Goal: Transaction & Acquisition: Purchase product/service

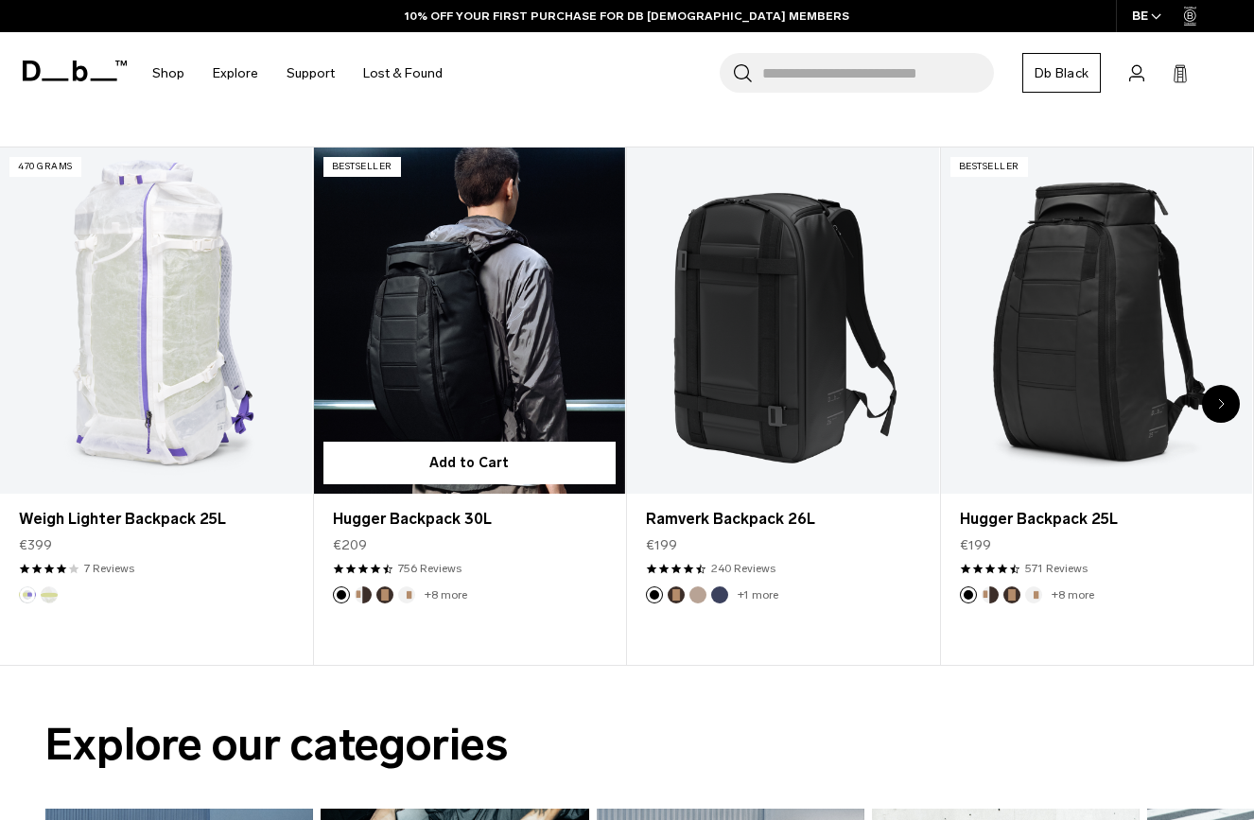
scroll to position [627, 0]
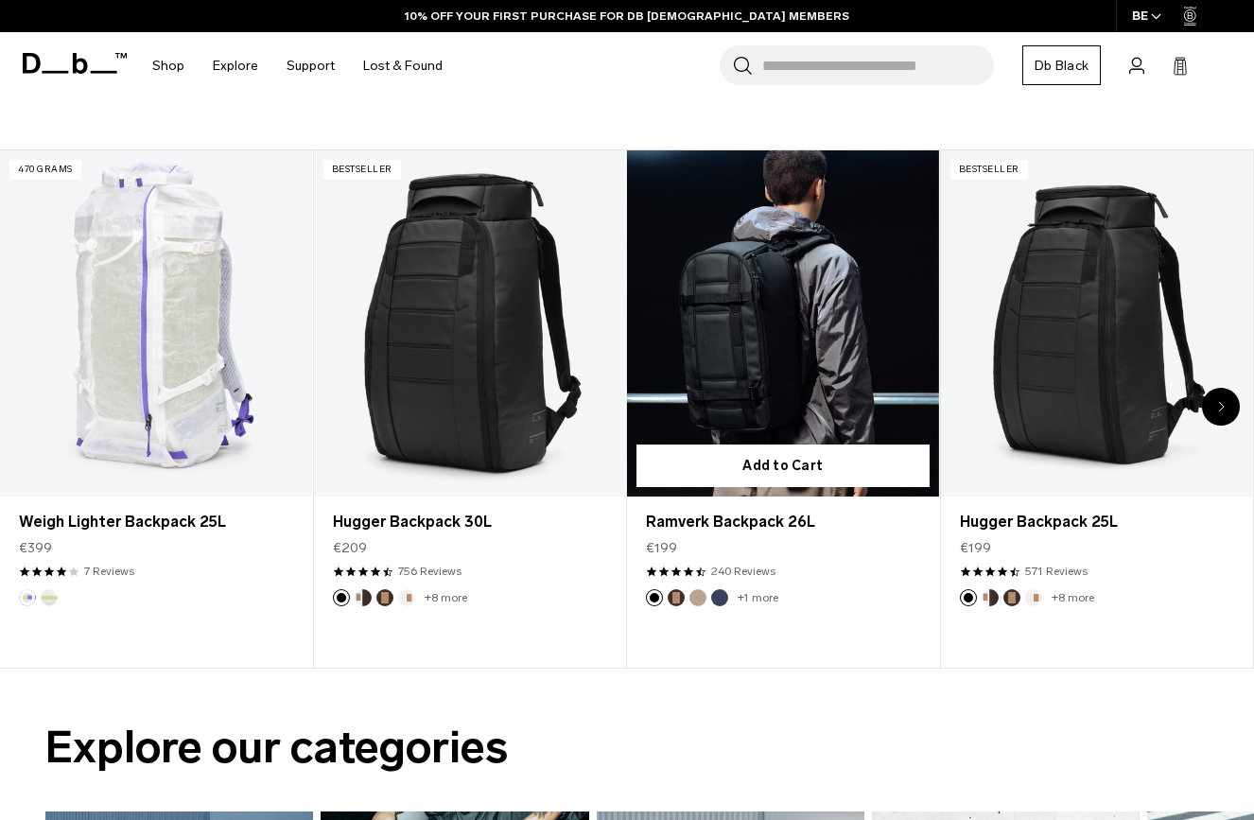
click at [757, 413] on link "Ramverk Backpack 26L" at bounding box center [783, 323] width 312 height 346
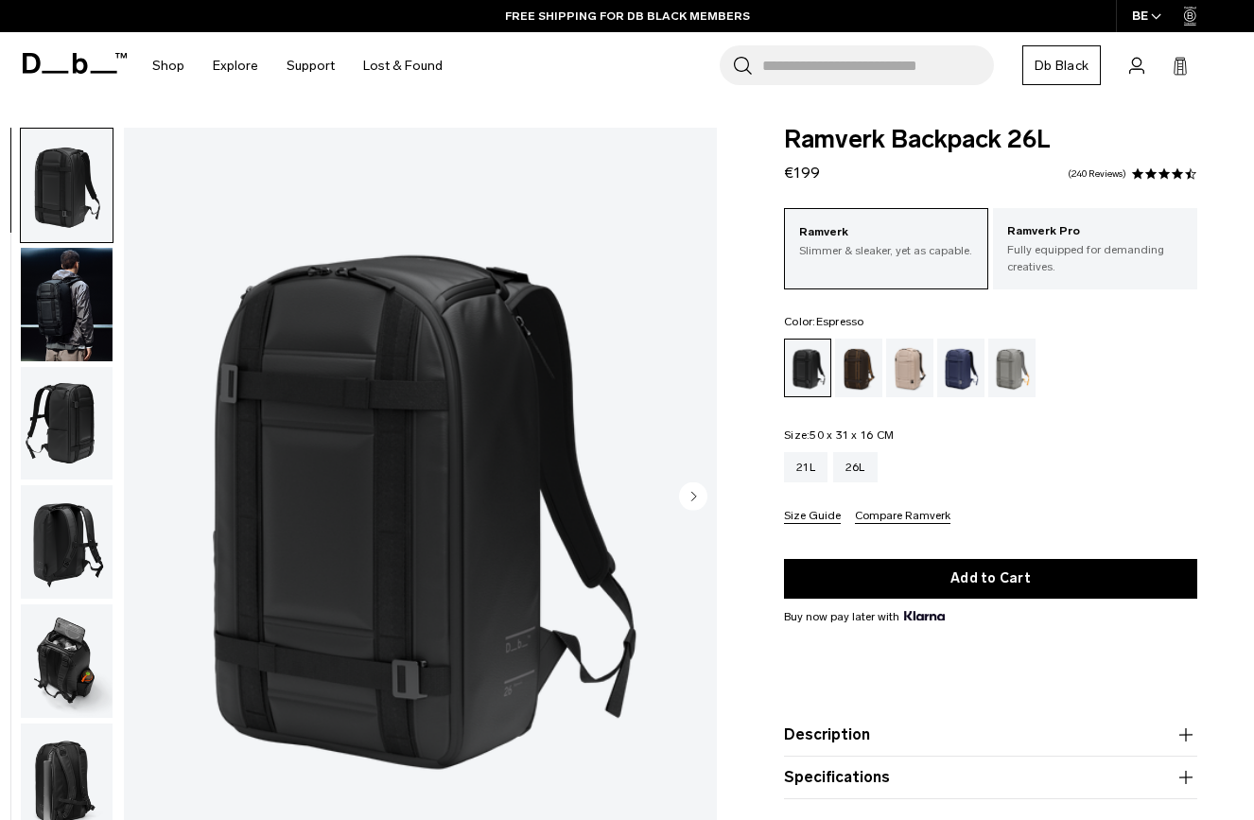
click at [841, 358] on div "Espresso" at bounding box center [859, 368] width 48 height 59
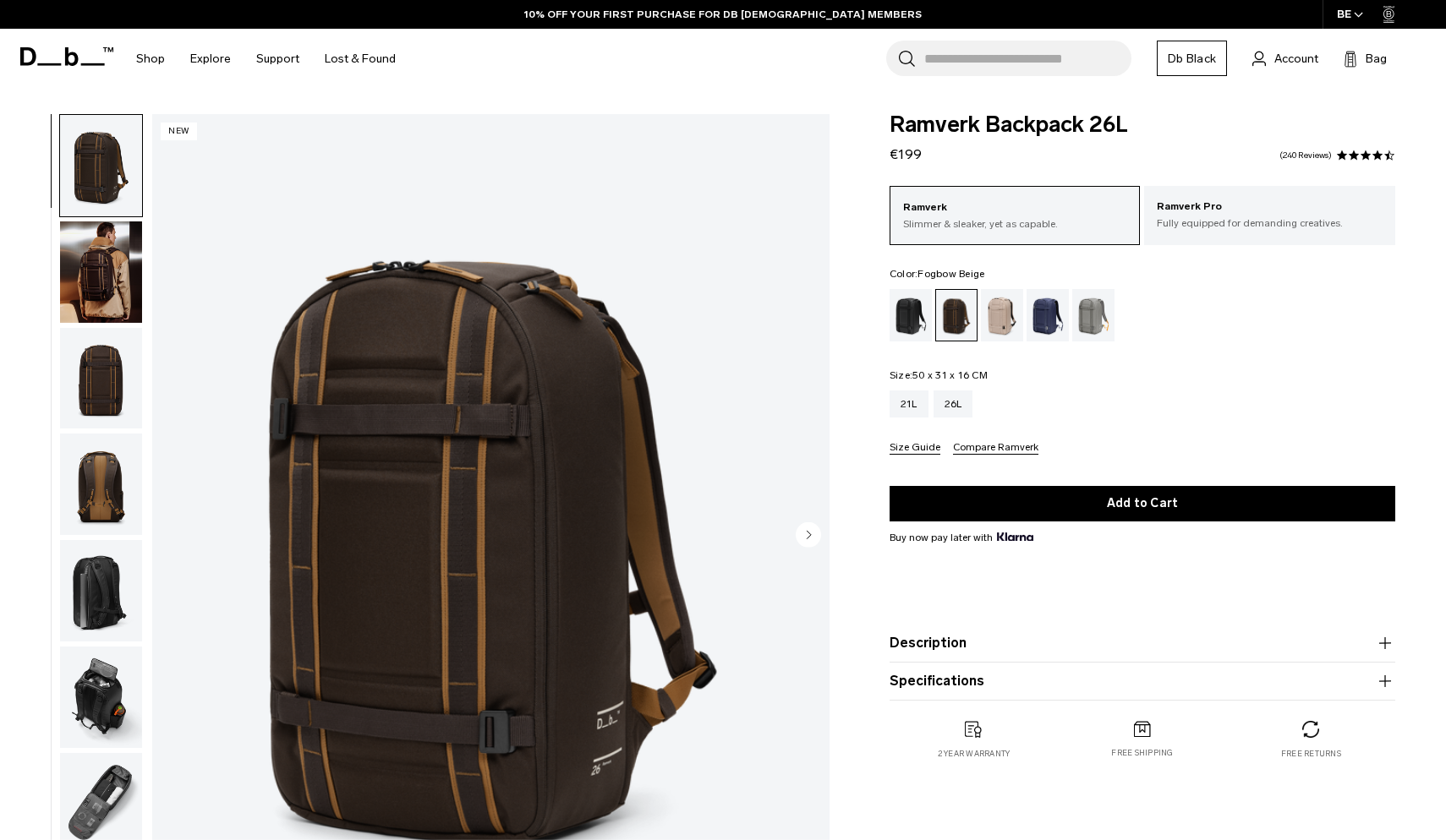
click at [1002, 315] on div "Fogbow Beige" at bounding box center [1002, 315] width 43 height 53
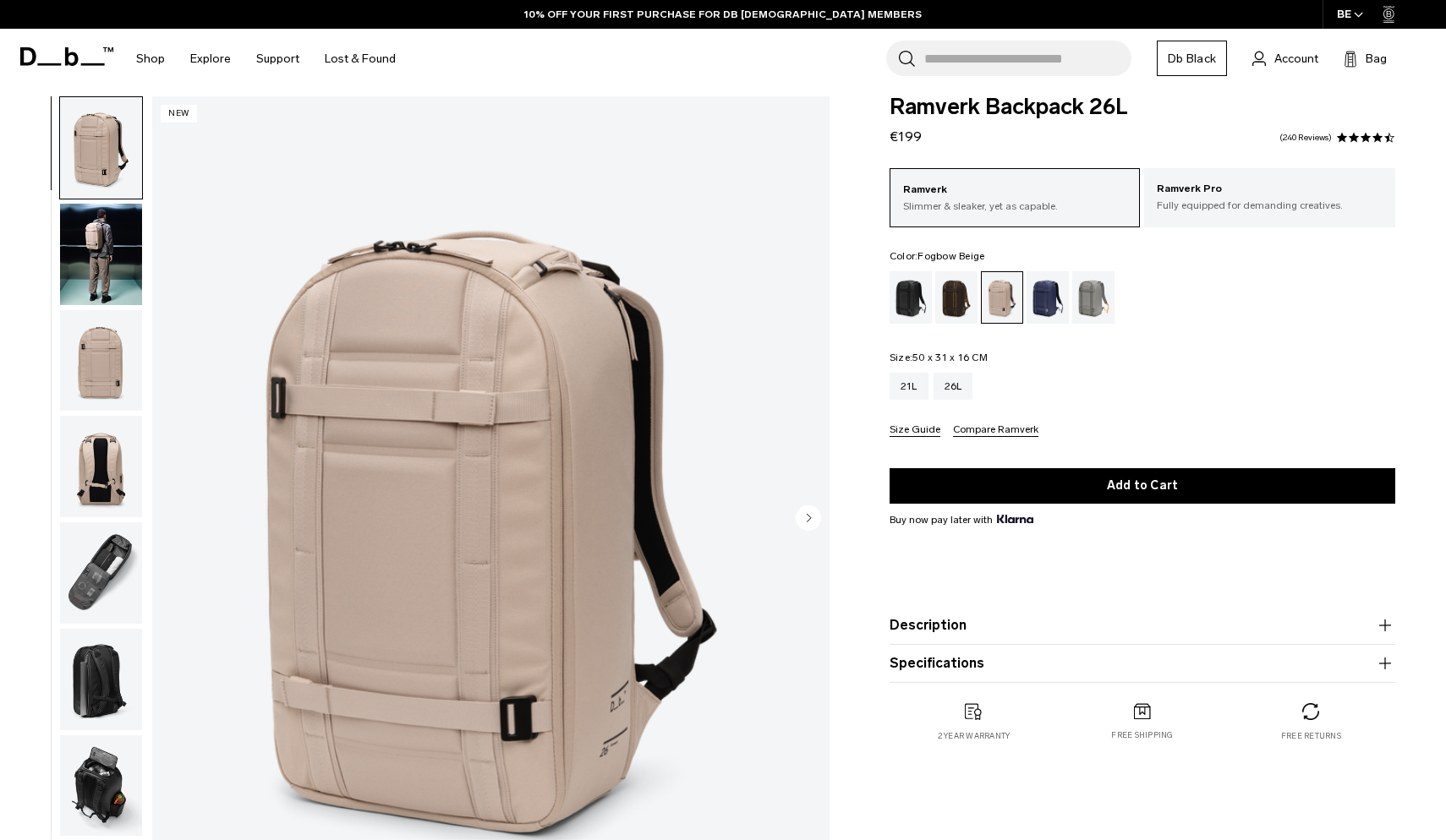
scroll to position [20, 0]
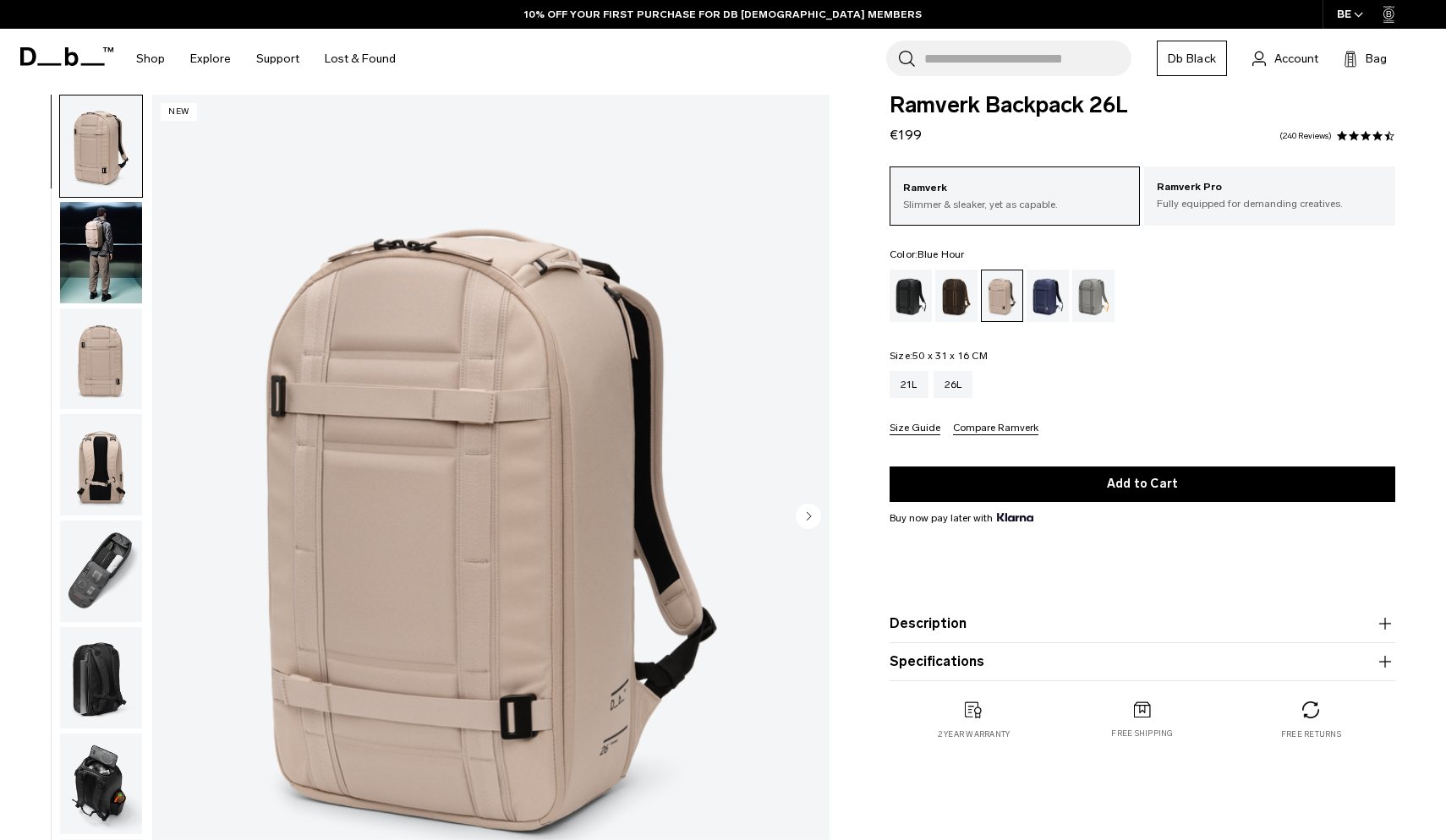
click at [1036, 310] on div "Blue Hour" at bounding box center [1047, 296] width 43 height 53
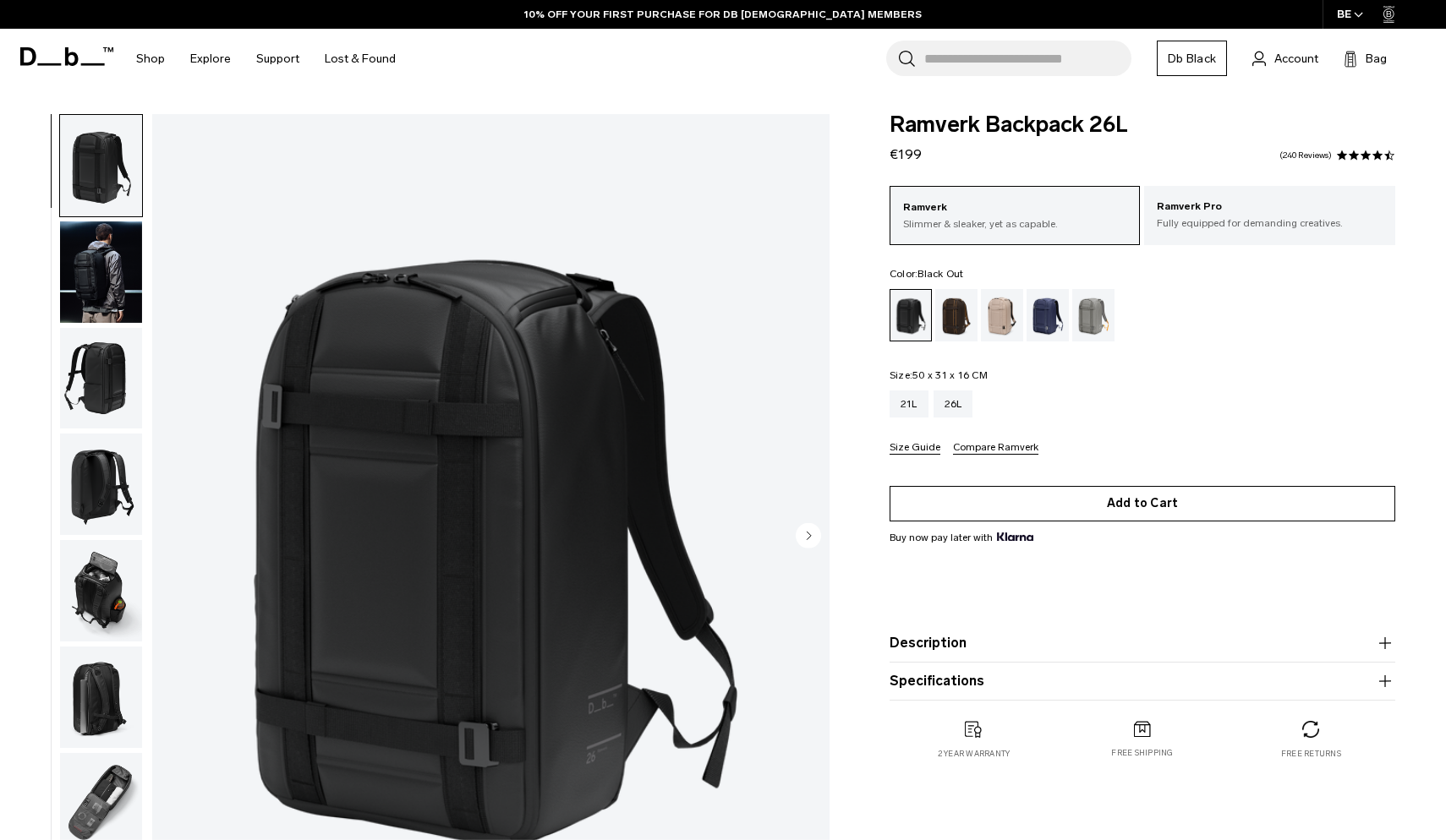
click at [1032, 489] on button "Add to Cart" at bounding box center [1142, 504] width 506 height 36
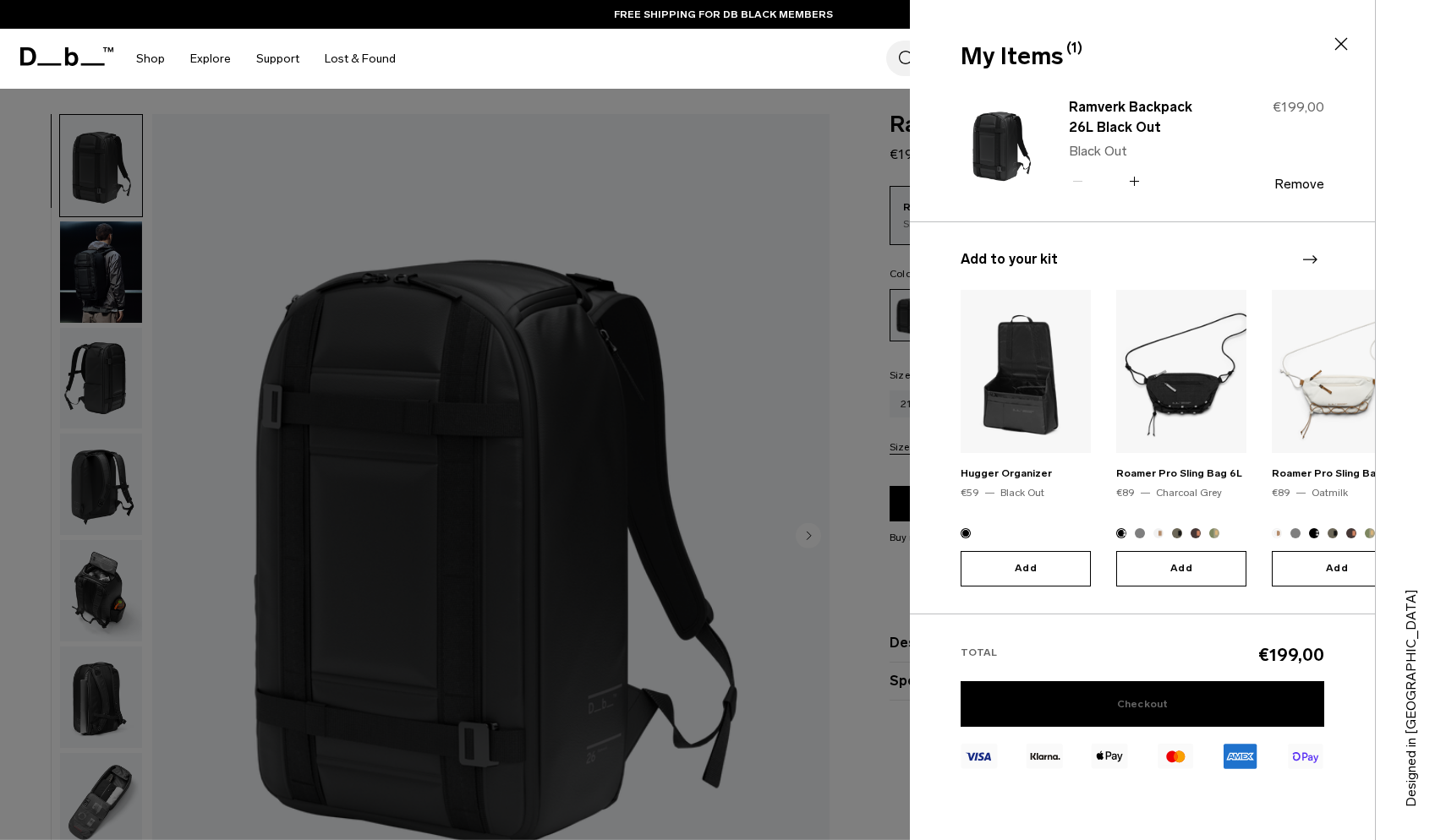
click at [1127, 702] on link "Checkout" at bounding box center [1142, 703] width 364 height 46
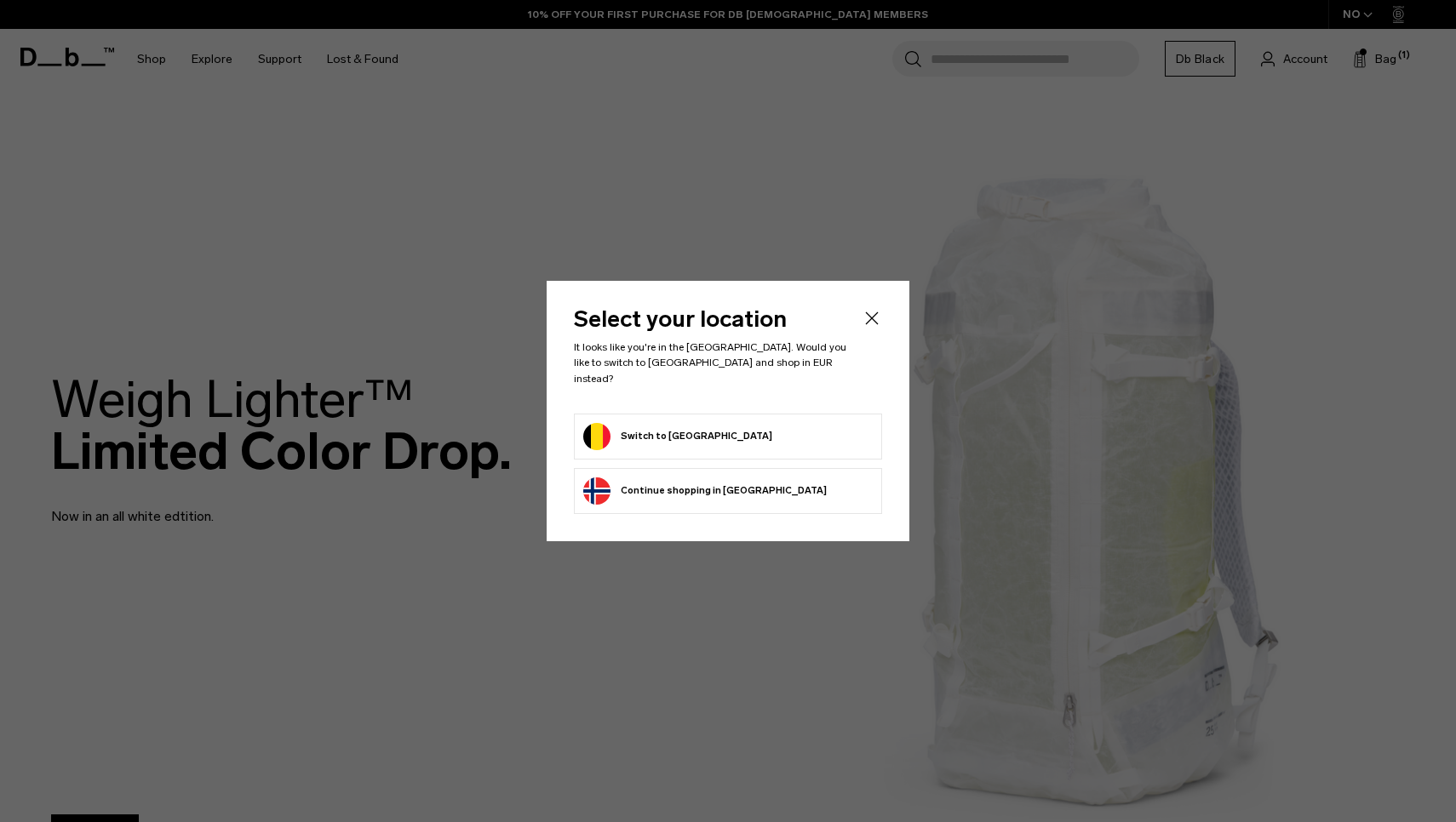
click at [718, 423] on form "Switch to Belgium" at bounding box center [728, 436] width 290 height 27
click at [686, 430] on button "Switch to Belgium" at bounding box center [678, 436] width 189 height 27
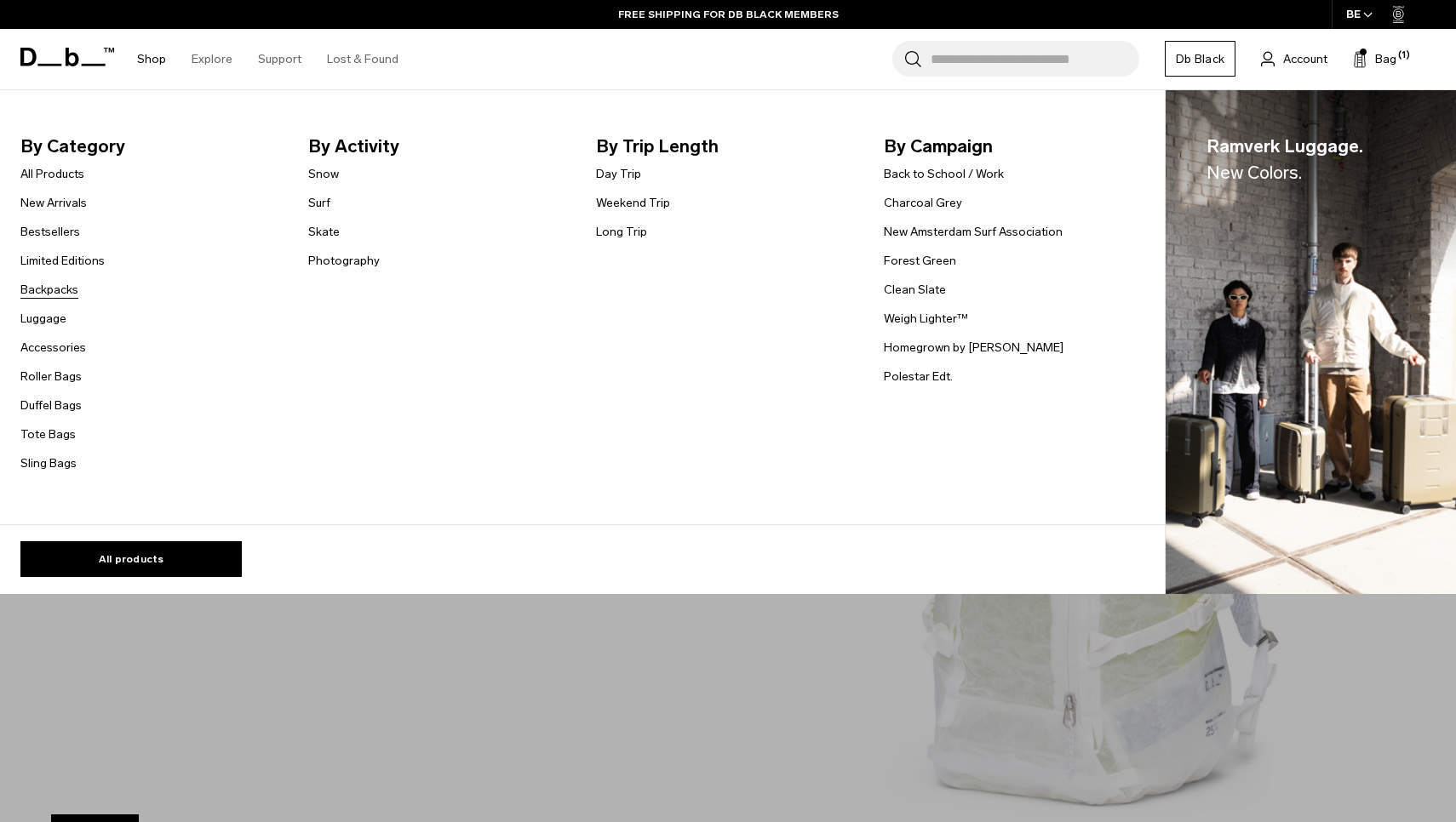
click at [37, 281] on link "Backpacks" at bounding box center [49, 290] width 58 height 18
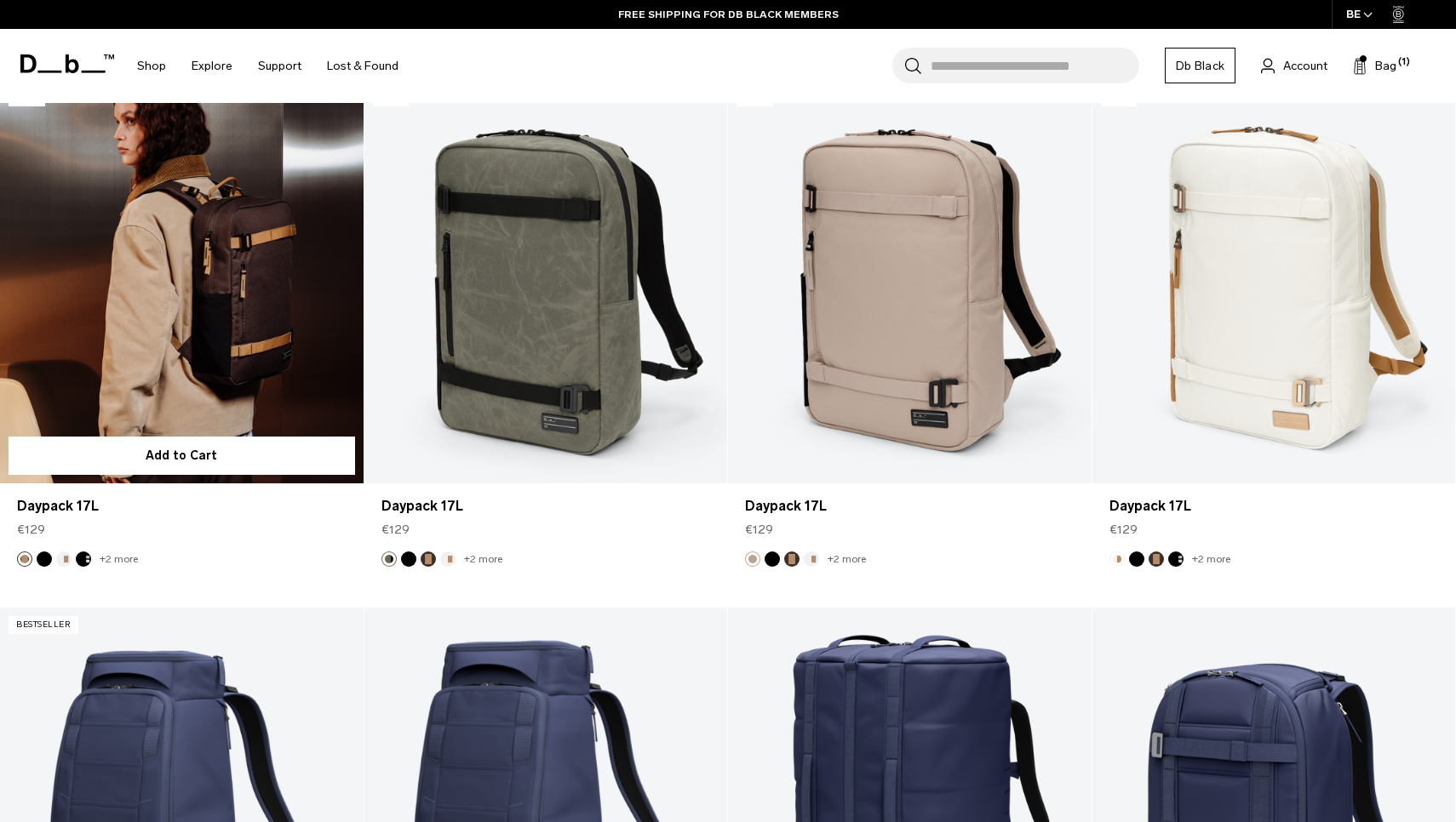
scroll to position [4176, 0]
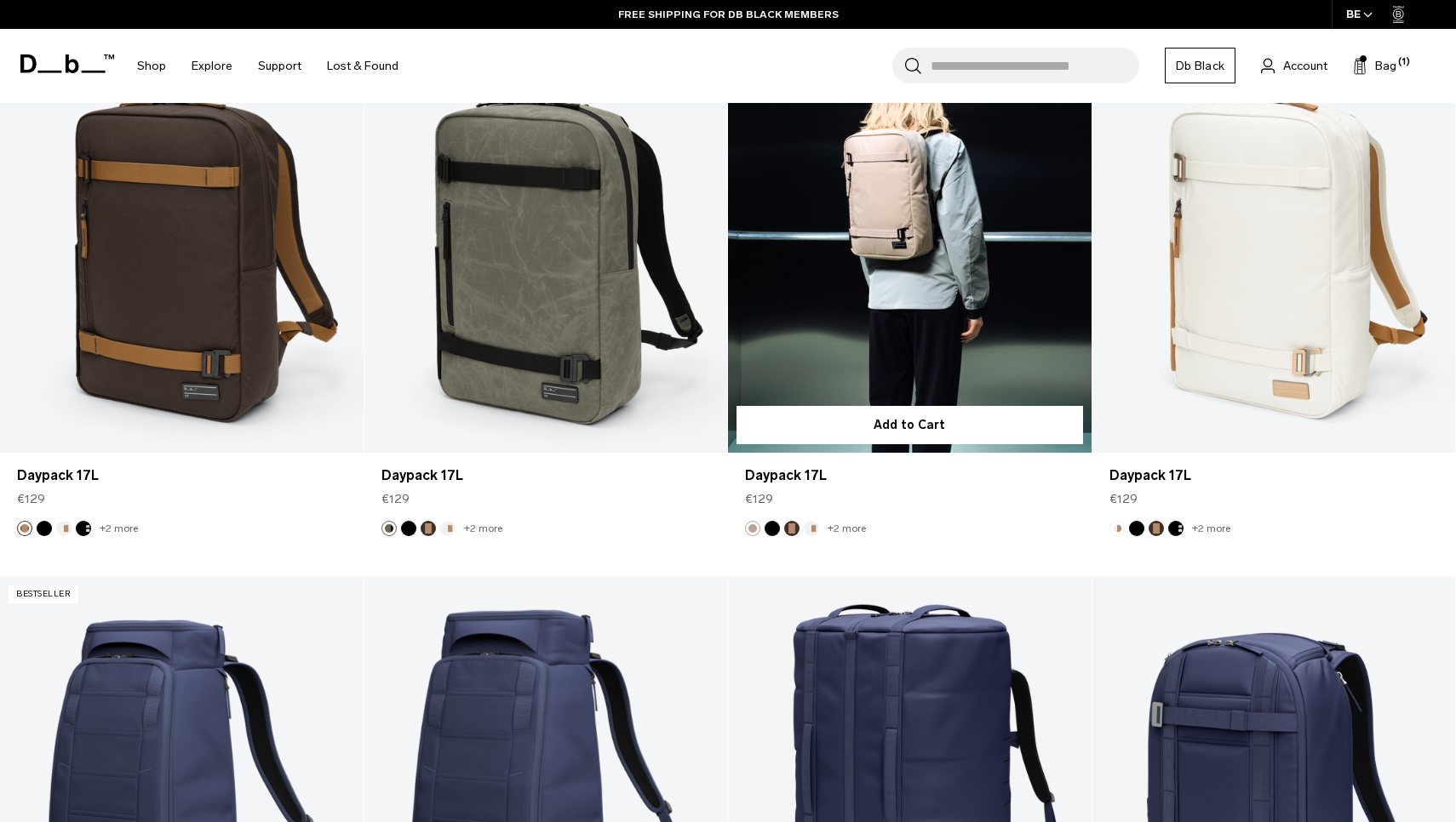
click at [768, 527] on button "Black Out" at bounding box center [772, 528] width 15 height 15
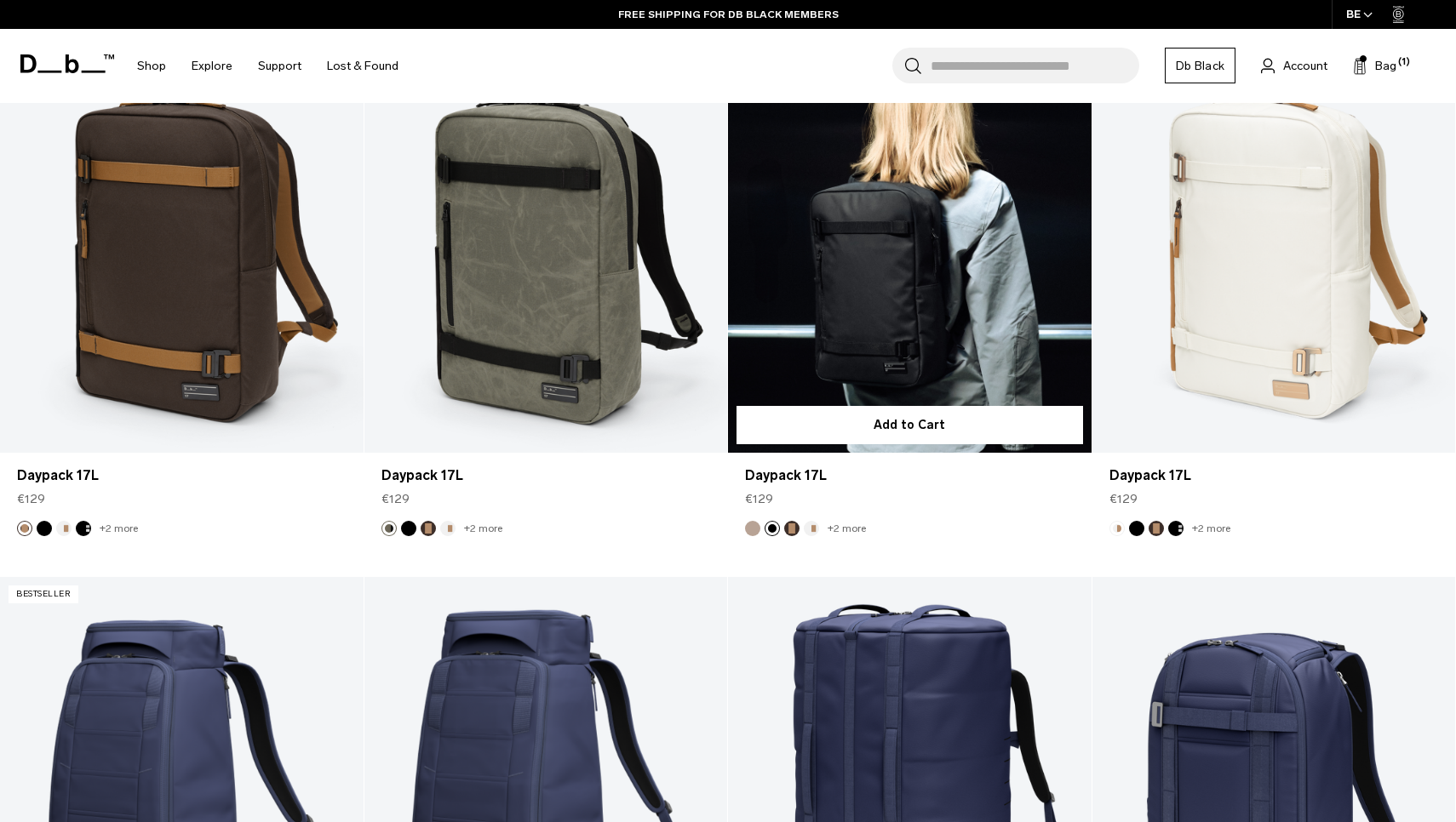
click at [842, 362] on link "Daypack 17L Black Out" at bounding box center [910, 251] width 364 height 403
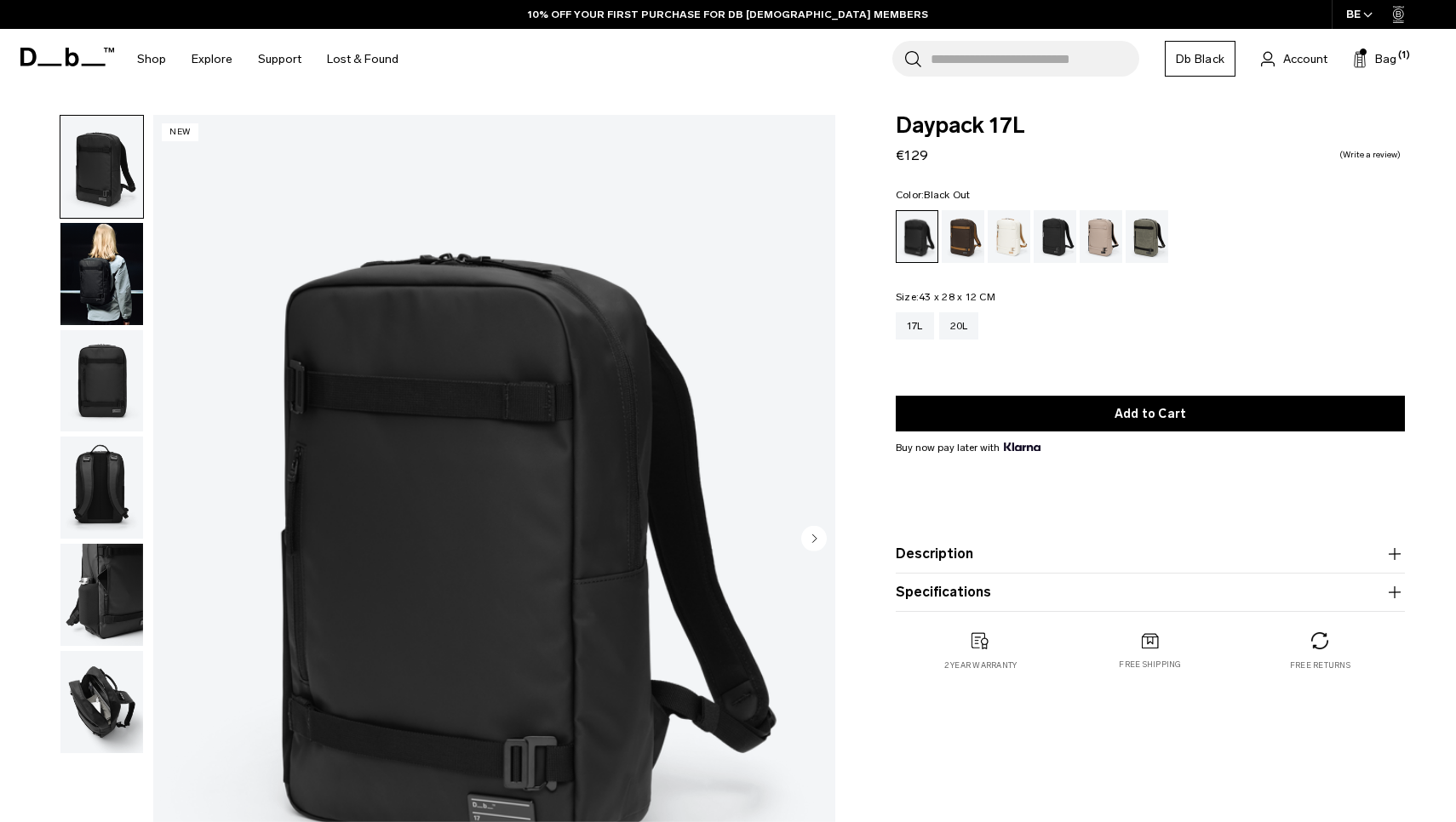
scroll to position [53, 0]
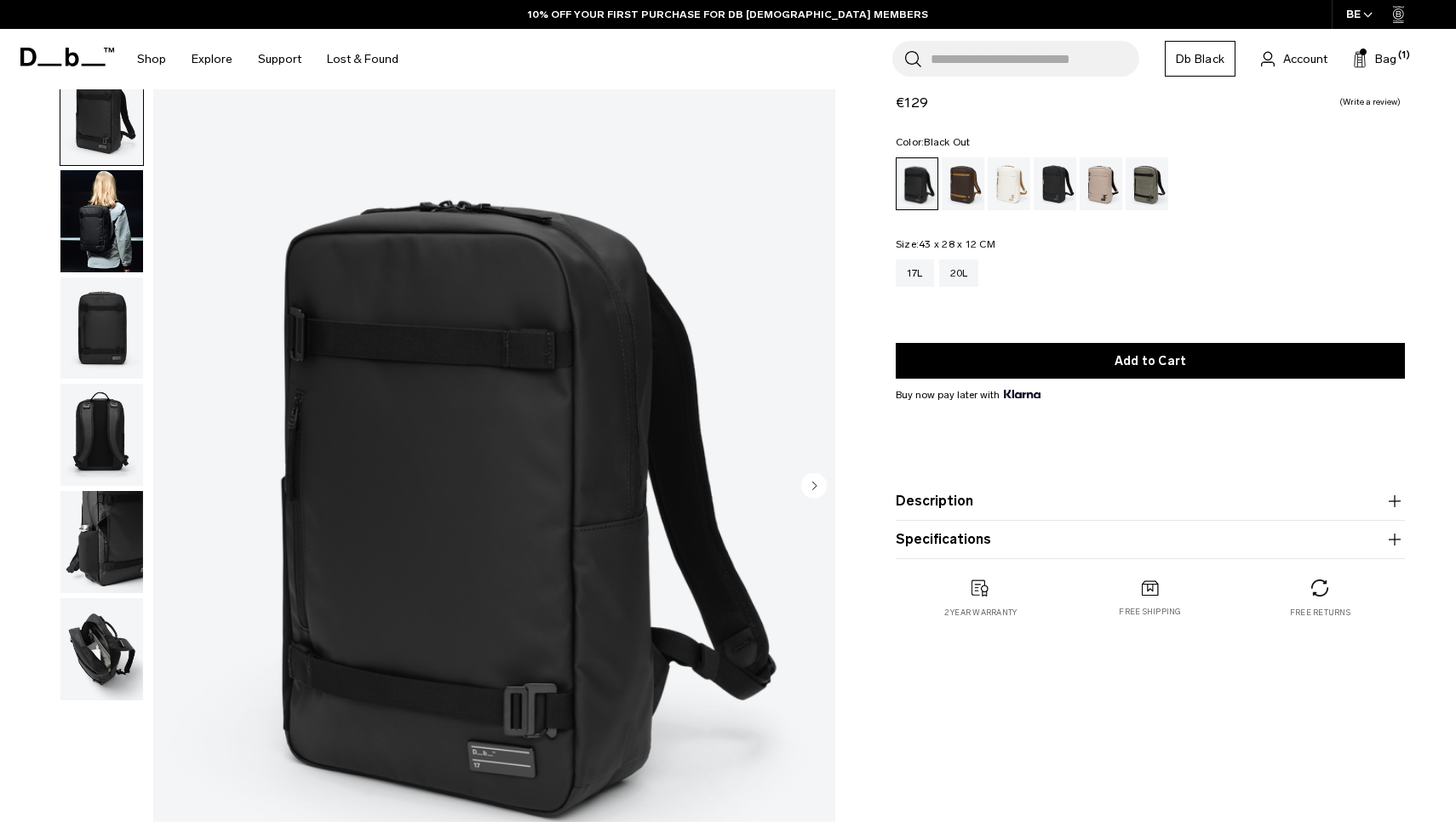
click at [807, 483] on circle "Next slide" at bounding box center [813, 486] width 25 height 25
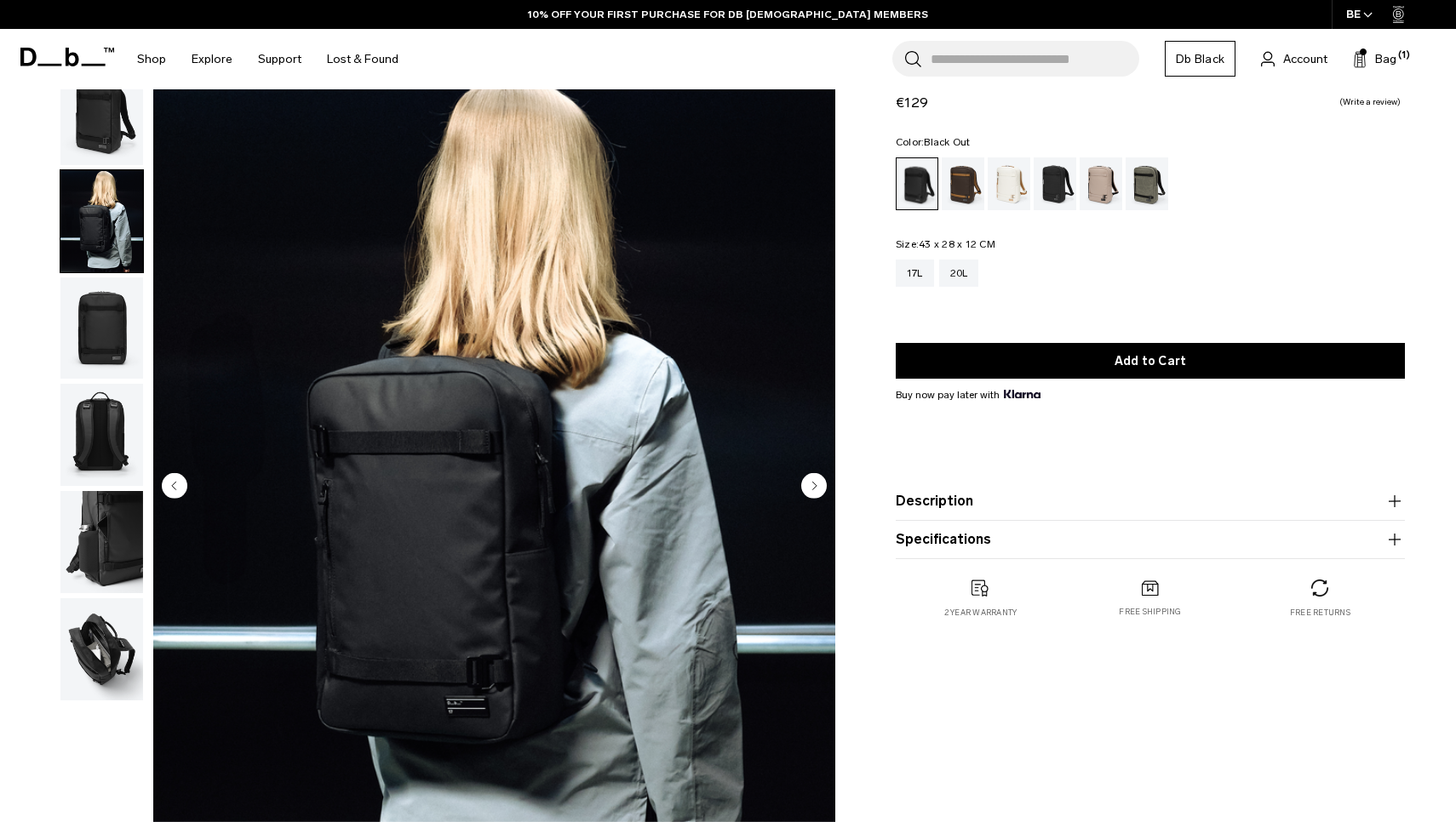
click at [813, 486] on icon "Next slide" at bounding box center [814, 485] width 4 height 8
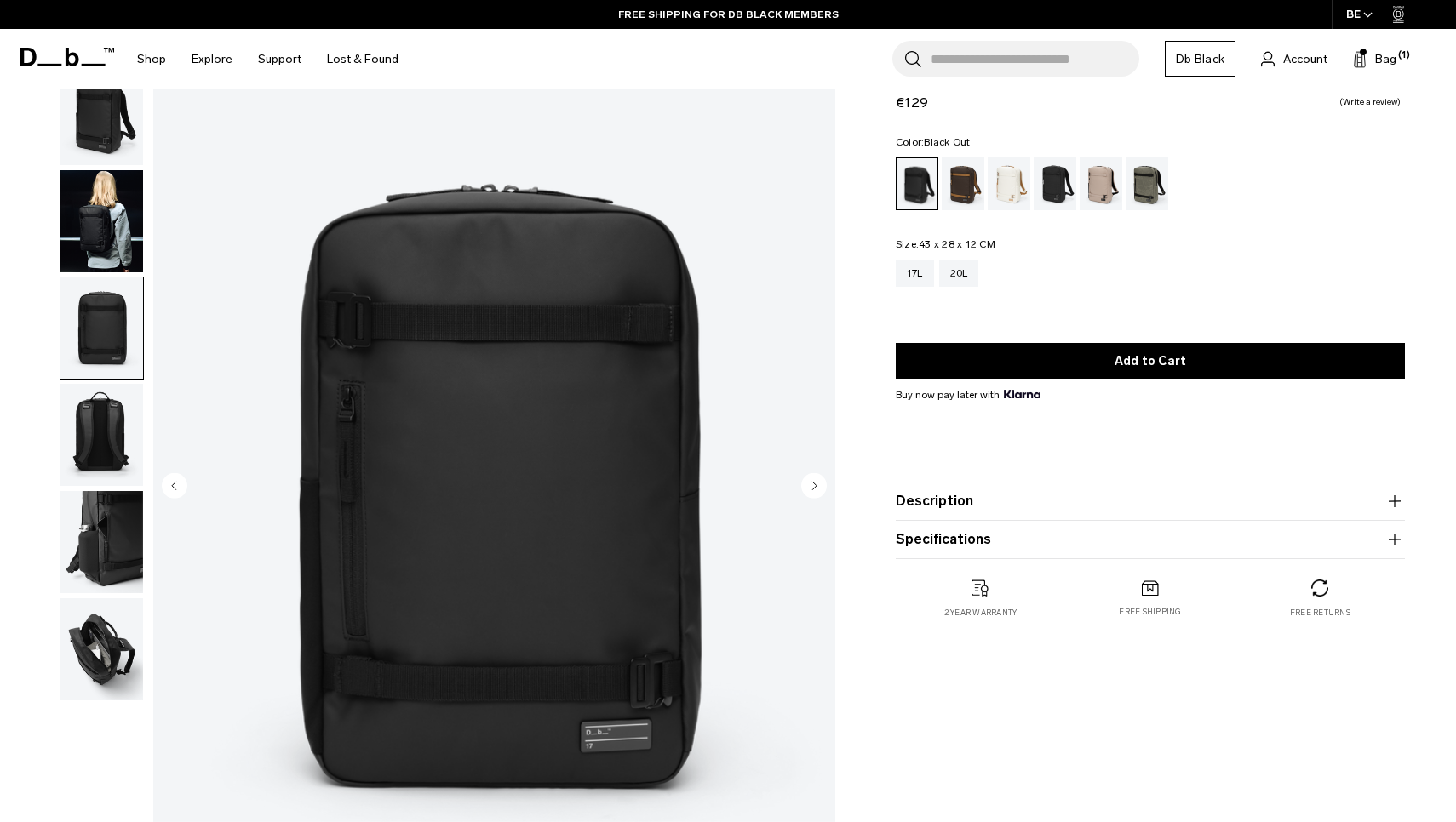
click at [818, 496] on circle "Next slide" at bounding box center [813, 486] width 25 height 25
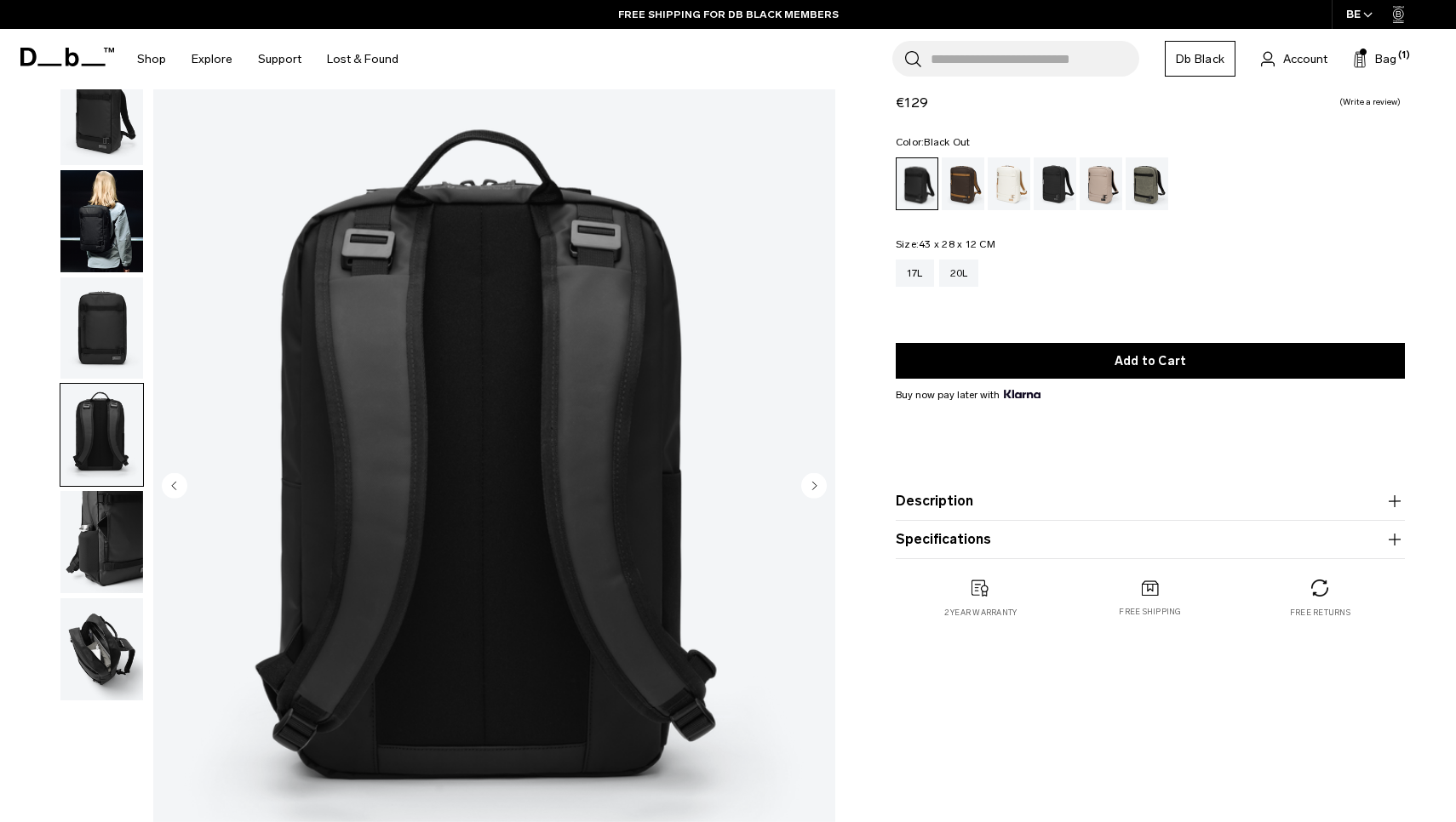
click at [817, 492] on circle "Next slide" at bounding box center [813, 486] width 25 height 25
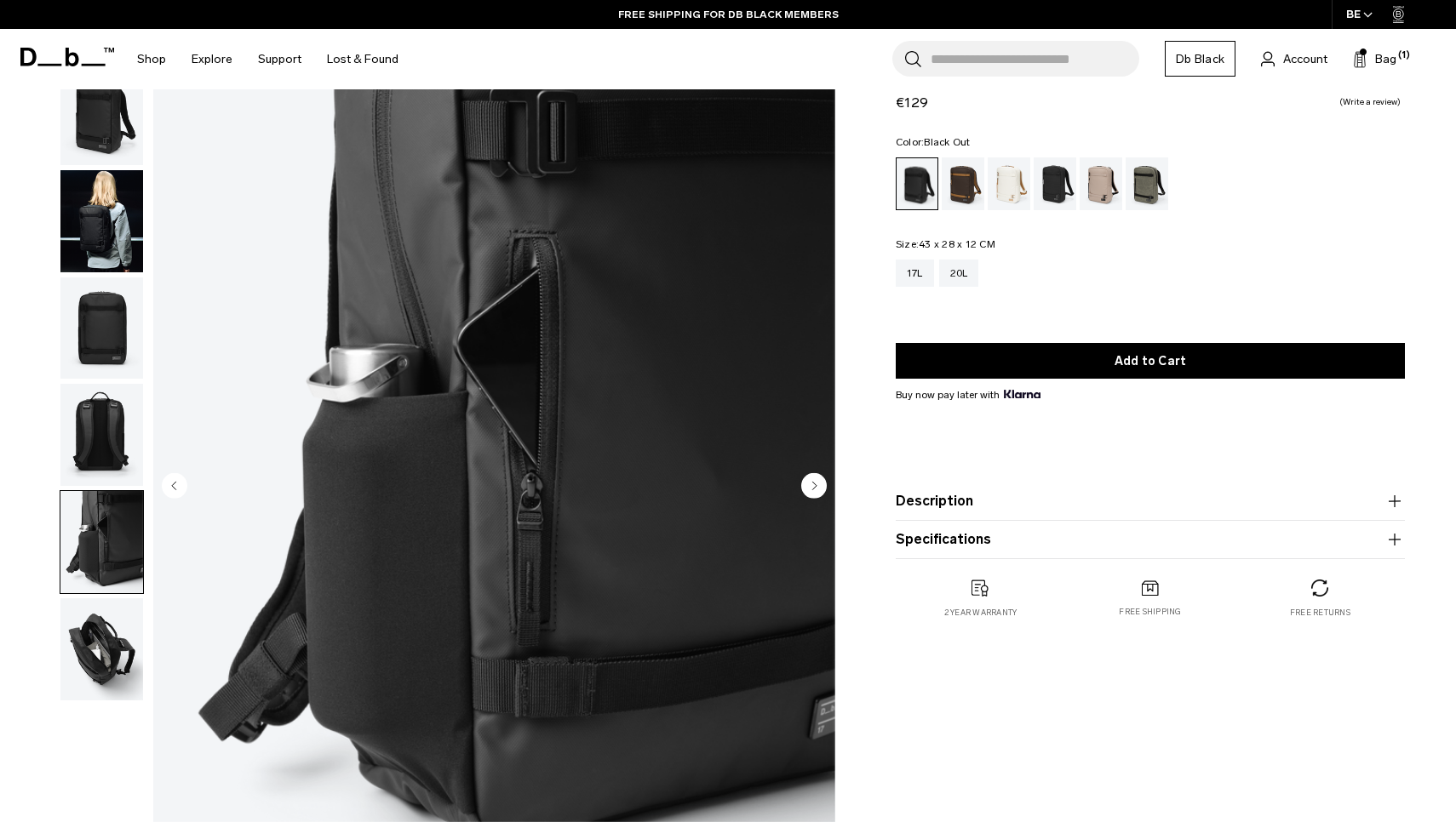
click at [817, 492] on circle "Next slide" at bounding box center [813, 486] width 25 height 25
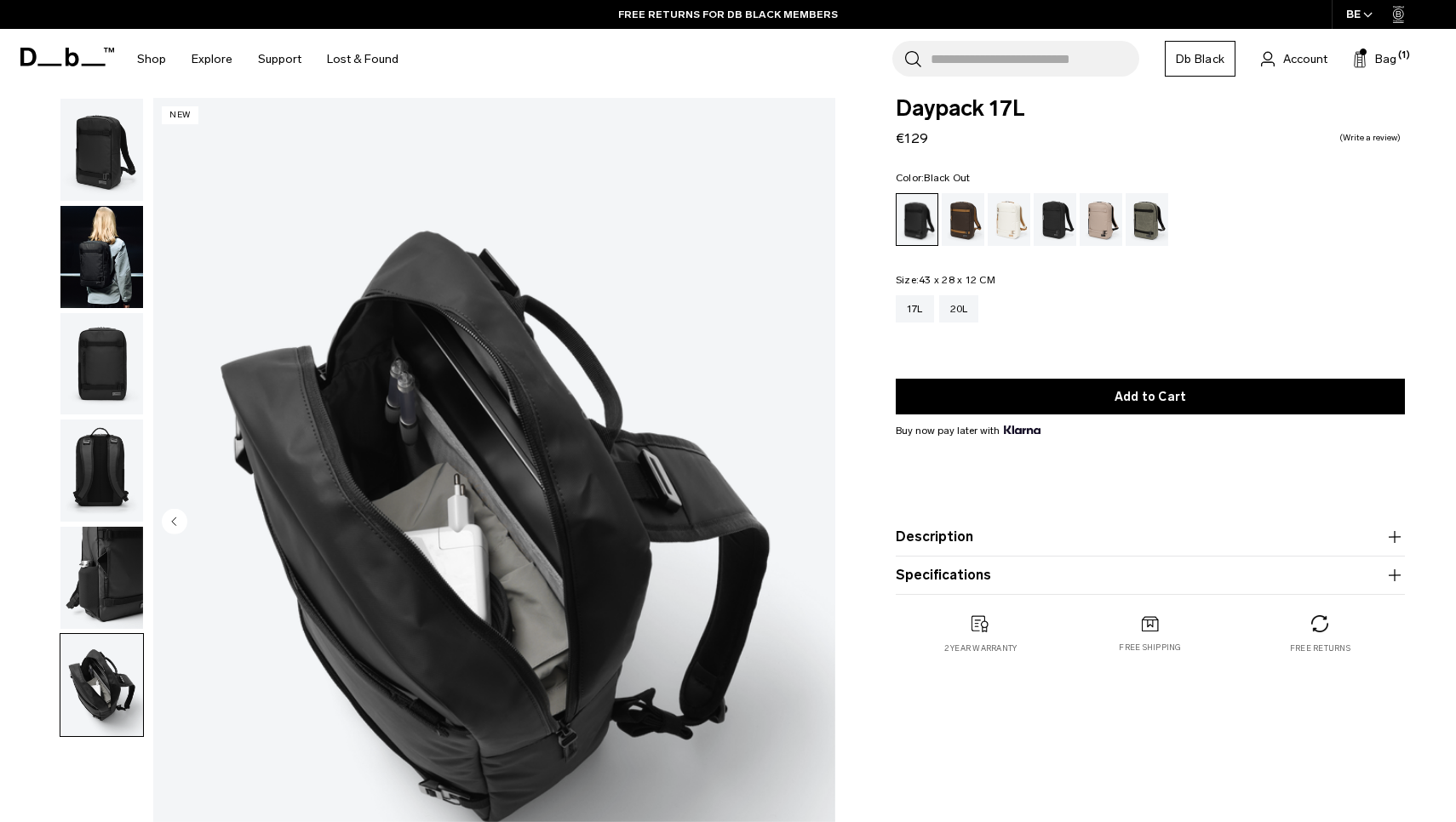
scroll to position [13, 0]
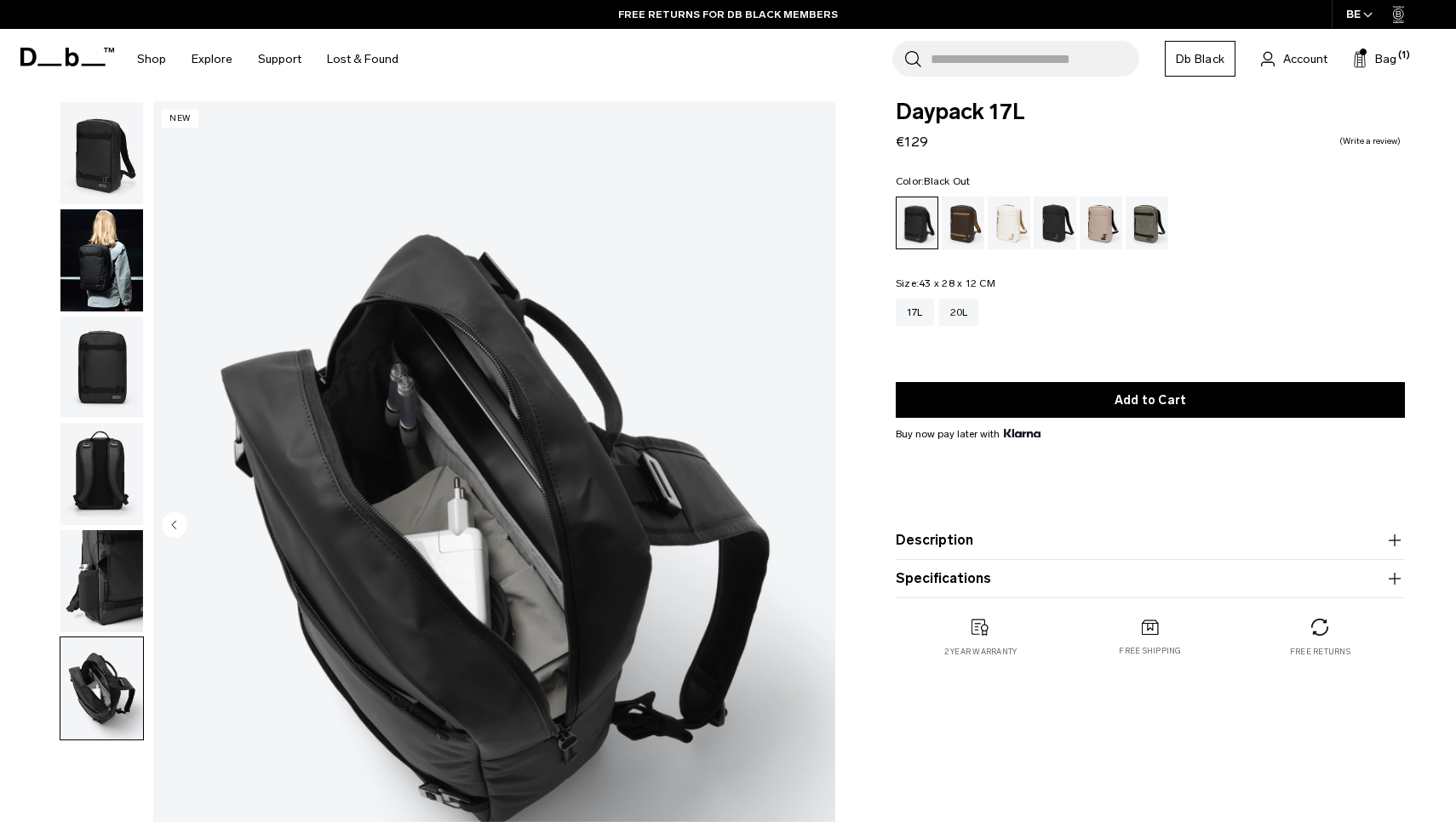
click at [75, 414] on img "button" at bounding box center [102, 368] width 83 height 103
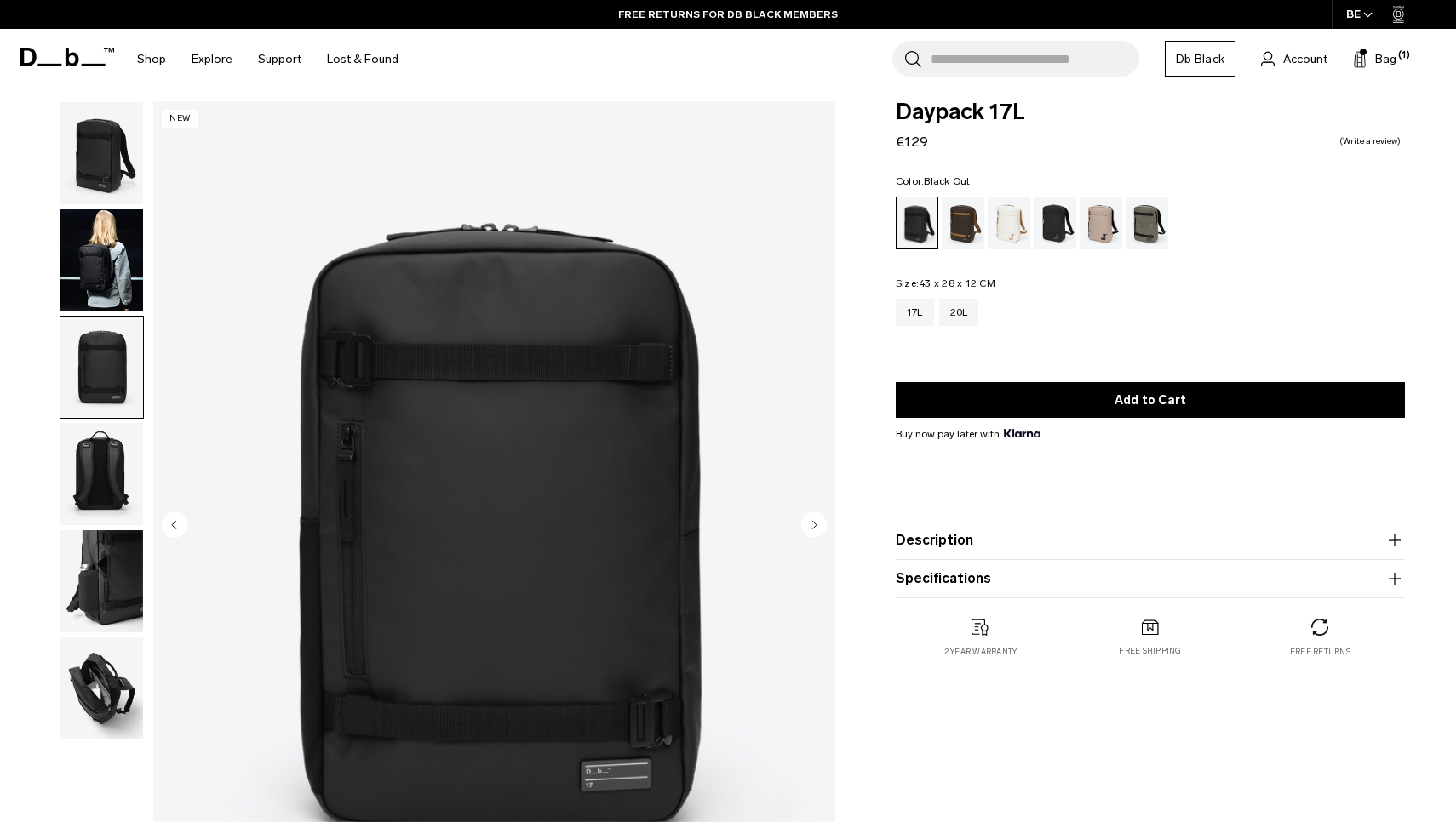
click at [76, 459] on img "button" at bounding box center [102, 474] width 83 height 103
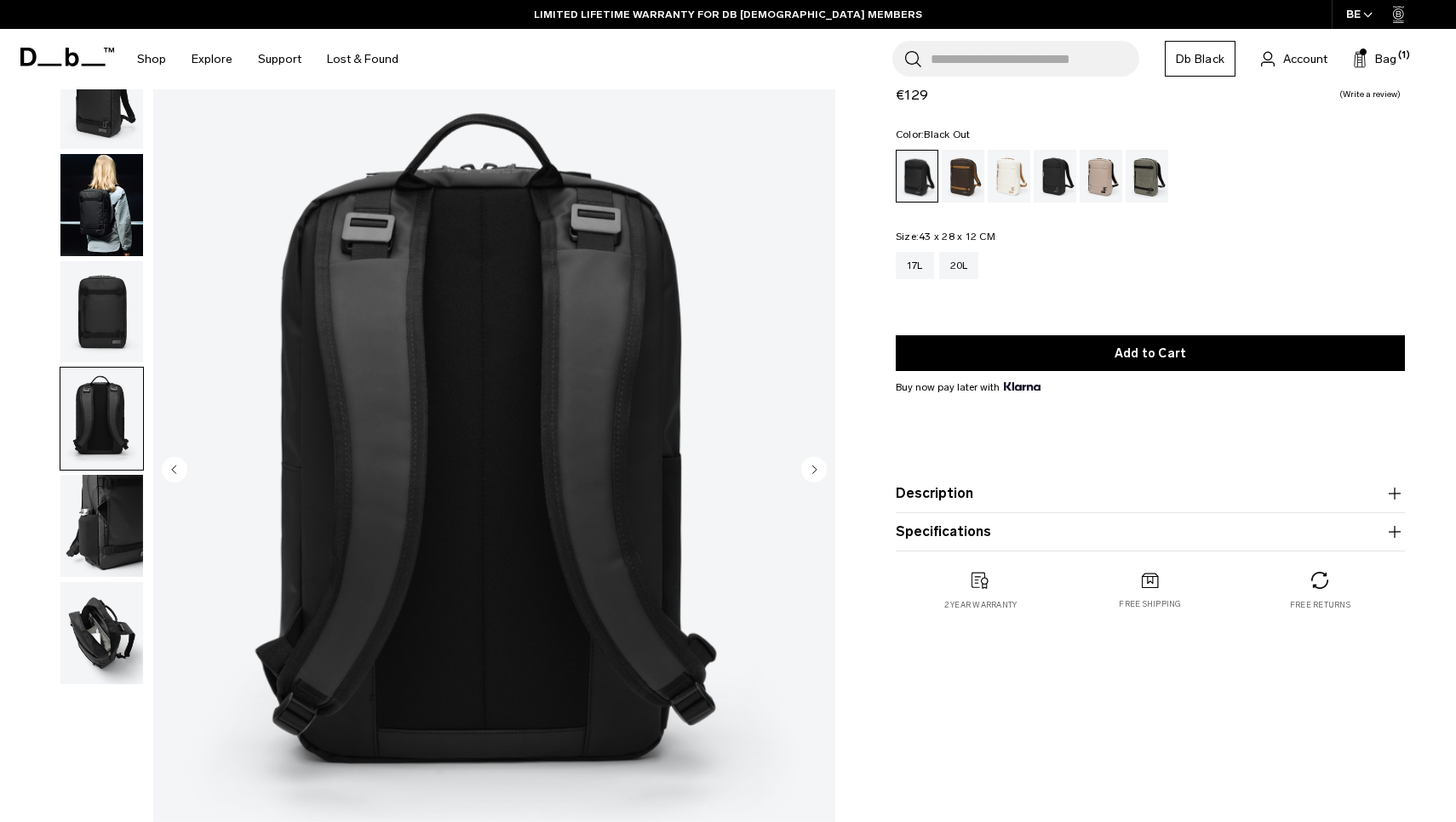
scroll to position [76, 0]
